Goal: Find specific fact: Find specific page/section

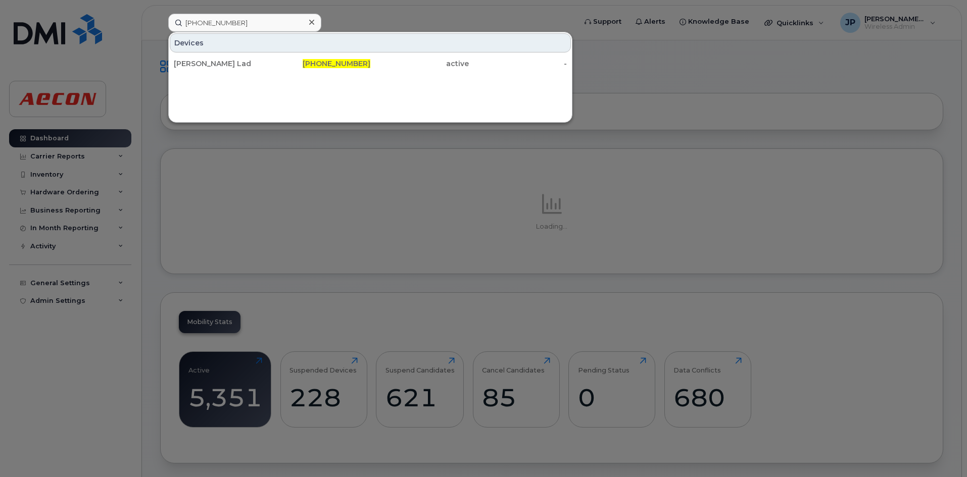
type input "[PHONE_NUMBER]"
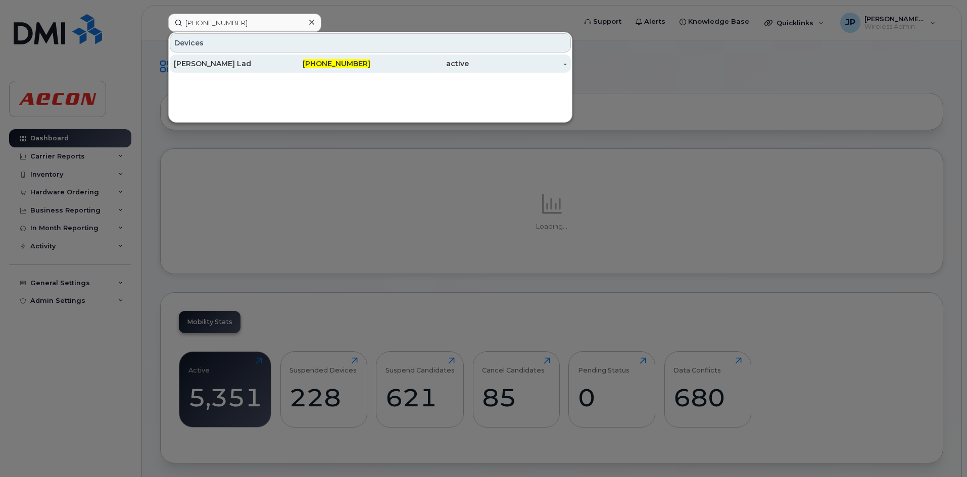
click at [268, 62] on div "[PERSON_NAME] Lad" at bounding box center [223, 64] width 98 height 10
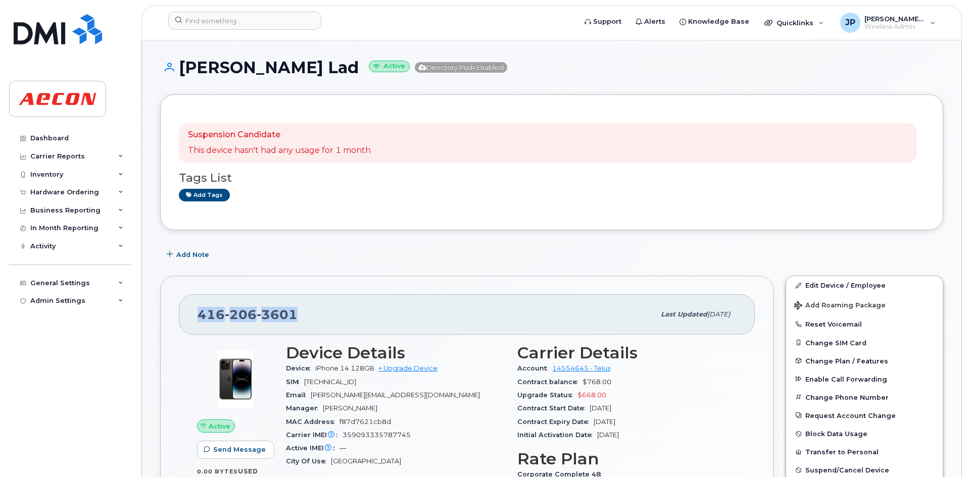
drag, startPoint x: 295, startPoint y: 316, endPoint x: 186, endPoint y: 315, distance: 109.6
click at [186, 315] on div "416 206 3601 Last updated Sep 11, 2025" at bounding box center [467, 314] width 576 height 40
click at [228, 165] on div "Tags List Add tags" at bounding box center [551, 182] width 745 height 39
drag, startPoint x: 192, startPoint y: 135, endPoint x: 291, endPoint y: 133, distance: 99.5
click at [291, 133] on p "Suspension Candidate" at bounding box center [279, 135] width 183 height 12
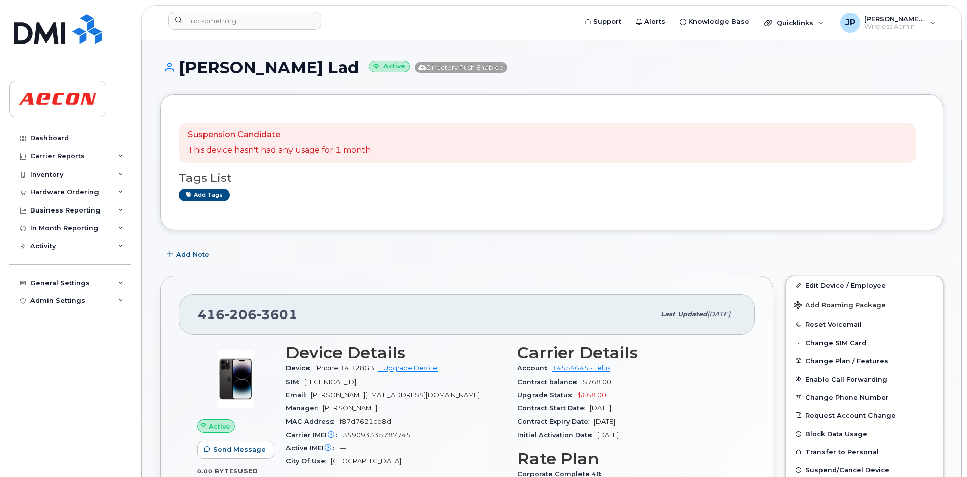
drag, startPoint x: 309, startPoint y: 184, endPoint x: 303, endPoint y: 182, distance: 6.4
click at [307, 185] on div "Tags List Add tags" at bounding box center [551, 182] width 745 height 39
drag, startPoint x: 192, startPoint y: 155, endPoint x: 384, endPoint y: 184, distance: 194.6
click at [383, 169] on div "Suspension Candidate This device hasn't had any usage for 1 month Tags List Add…" at bounding box center [551, 162] width 745 height 98
click at [389, 204] on div "Suspension Candidate This device hasn't had any usage for 1 month Tags List Add…" at bounding box center [551, 162] width 745 height 98
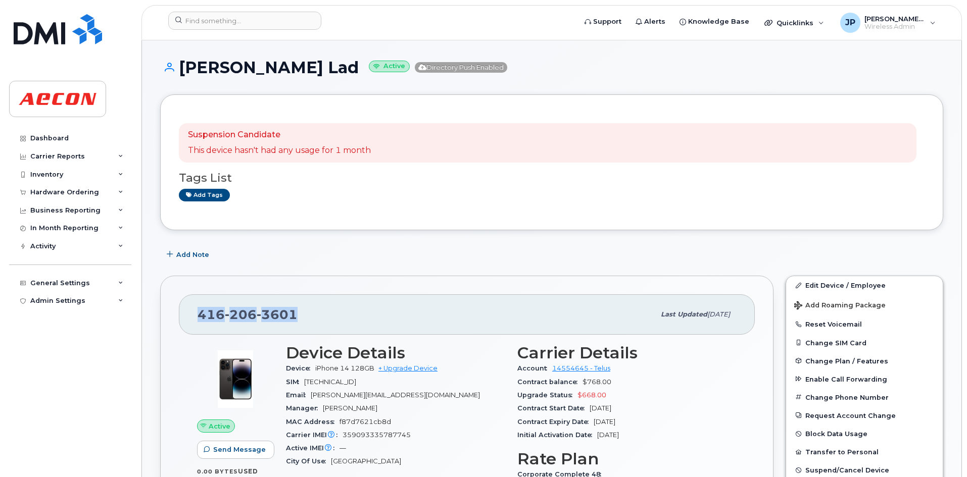
drag, startPoint x: 305, startPoint y: 309, endPoint x: 185, endPoint y: 324, distance: 120.2
click at [185, 324] on div "416 206 3601 Last updated Sep 11, 2025" at bounding box center [467, 314] width 576 height 40
click at [318, 311] on div "416 206 3601" at bounding box center [425, 314] width 457 height 21
drag, startPoint x: 269, startPoint y: 68, endPoint x: 178, endPoint y: 69, distance: 91.4
click at [178, 69] on h1 "Vatsal Lad Active Directory Push Enabled" at bounding box center [551, 68] width 783 height 18
